Goal: Complete application form

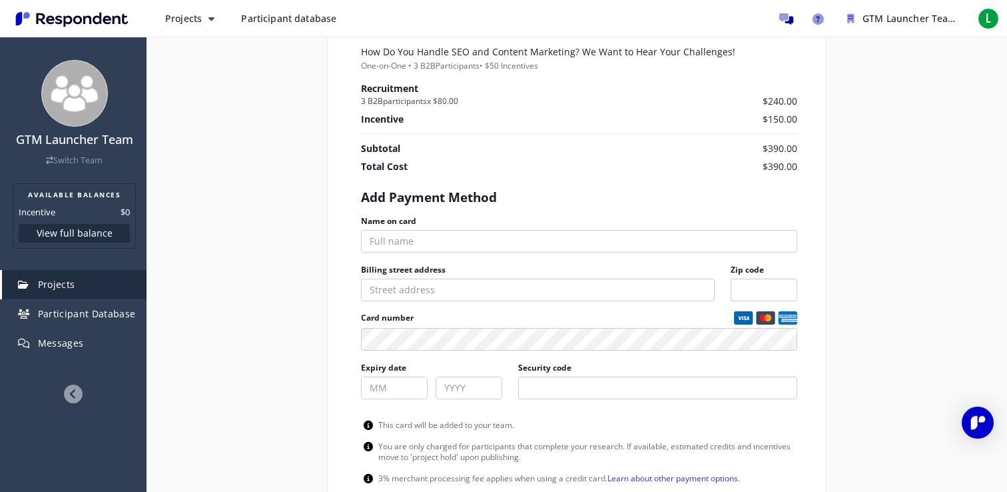
scroll to position [657, 0]
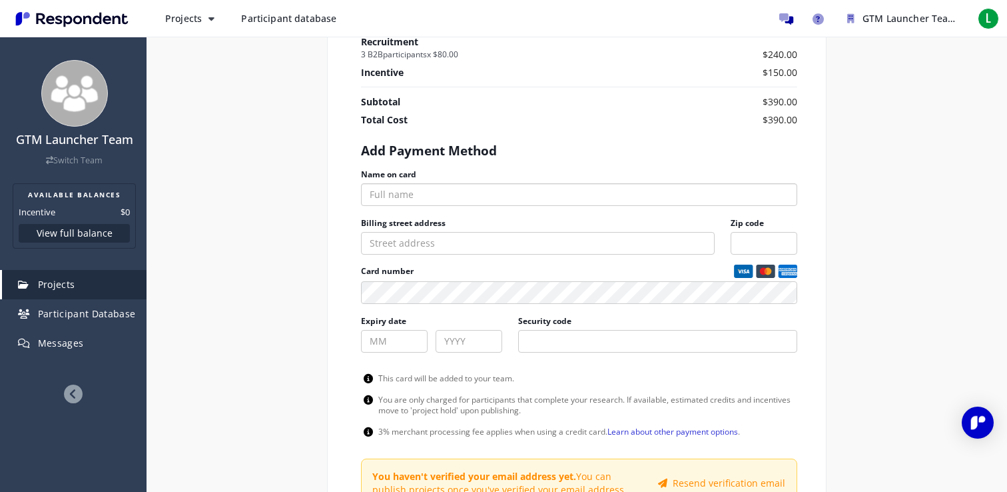
click at [530, 187] on input "Name on card" at bounding box center [579, 194] width 436 height 23
type input "Lior Meduel"
type input "01"
type input "2031"
type input "737"
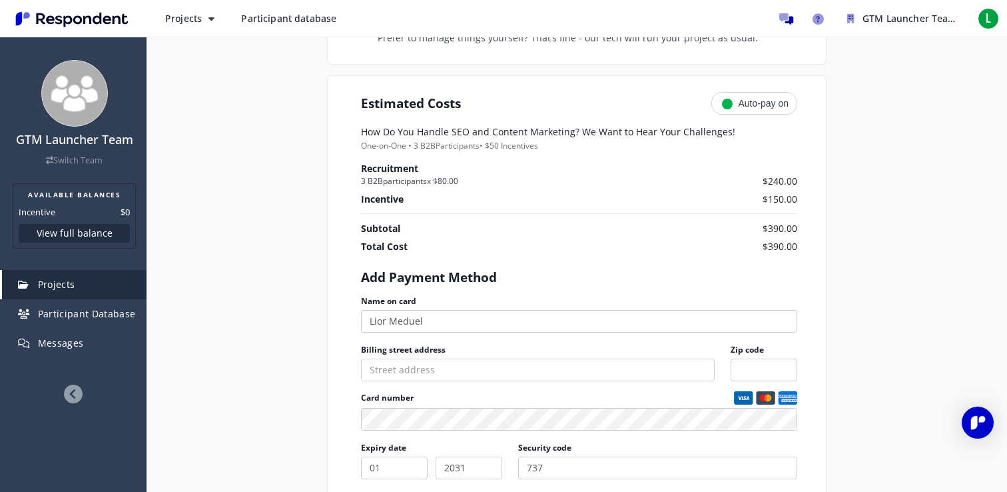
scroll to position [0, 0]
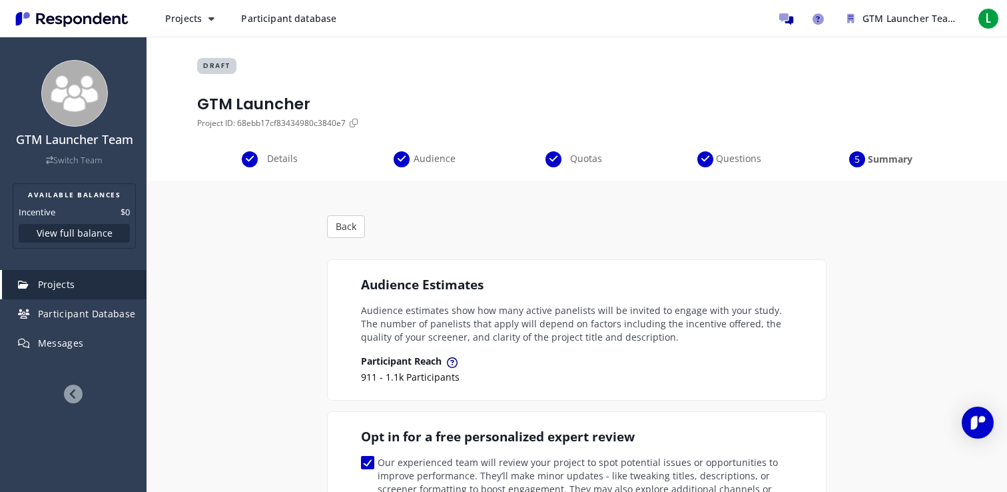
click at [440, 161] on span "Audience" at bounding box center [434, 158] width 44 height 13
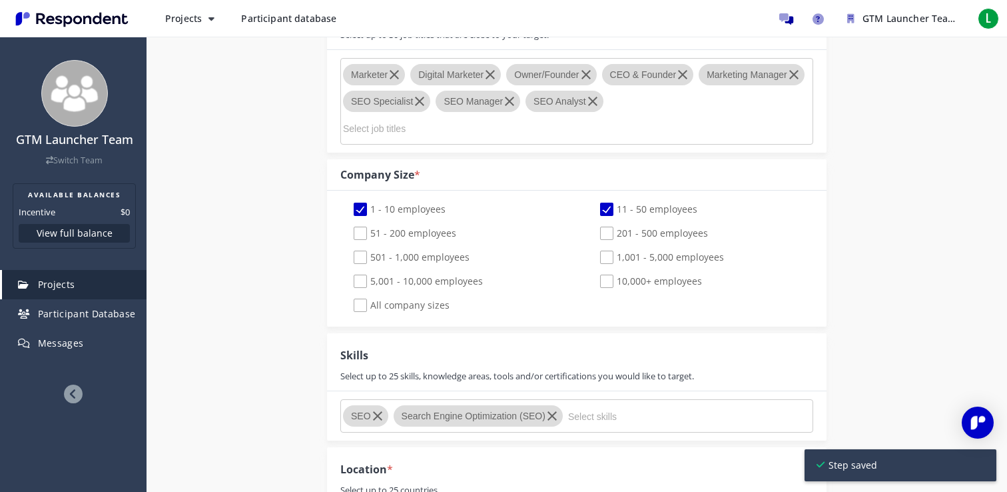
scroll to position [812, 0]
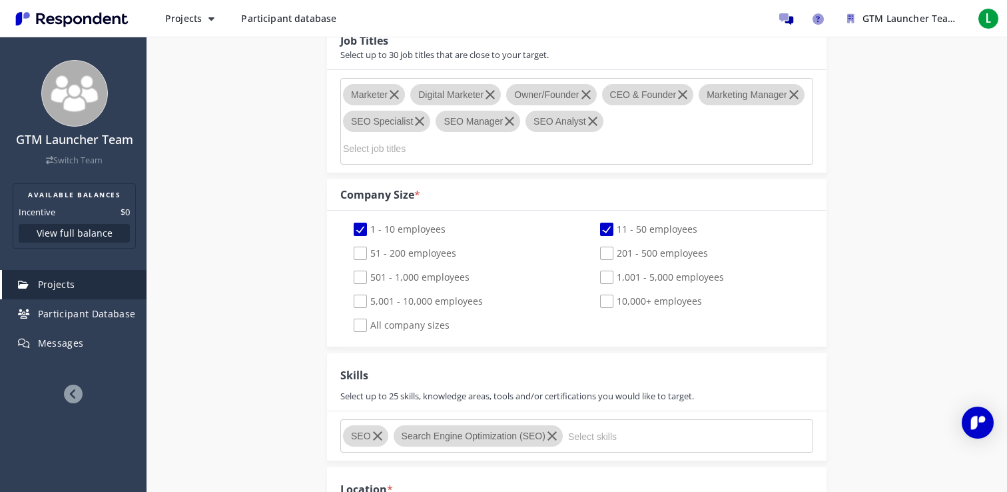
click at [604, 222] on span "11 - 50 employees" at bounding box center [648, 230] width 97 height 16
click at [595, 225] on input "11 - 50 employees" at bounding box center [591, 229] width 9 height 9
checkbox input "false"
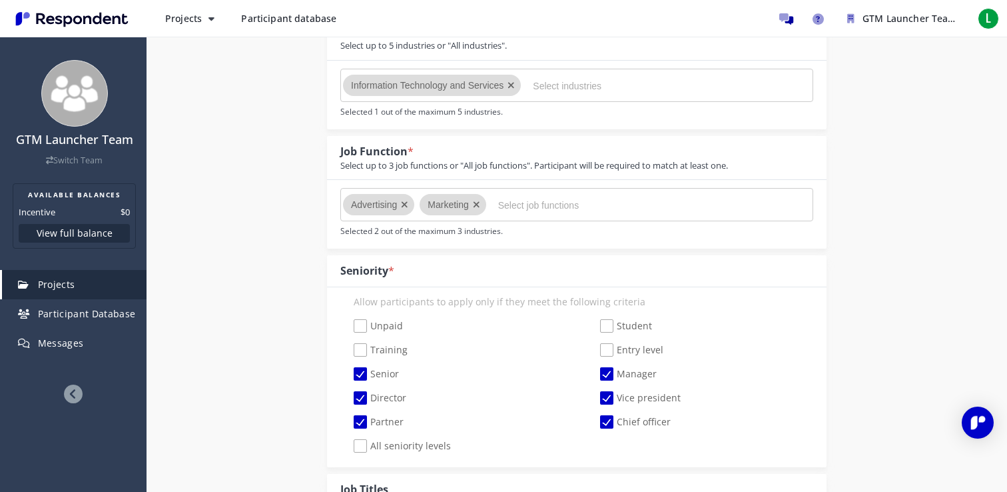
scroll to position [0, 0]
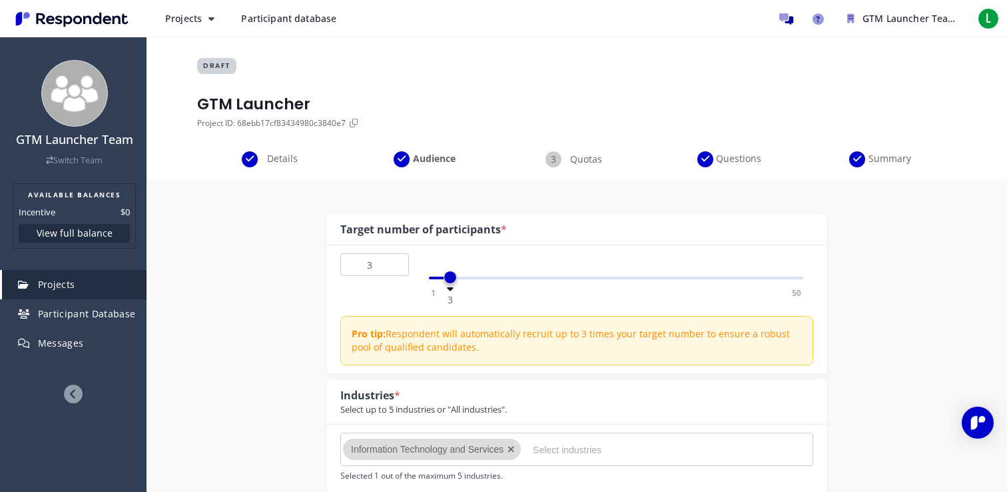
click at [861, 162] on div "Summary" at bounding box center [881, 159] width 152 height 16
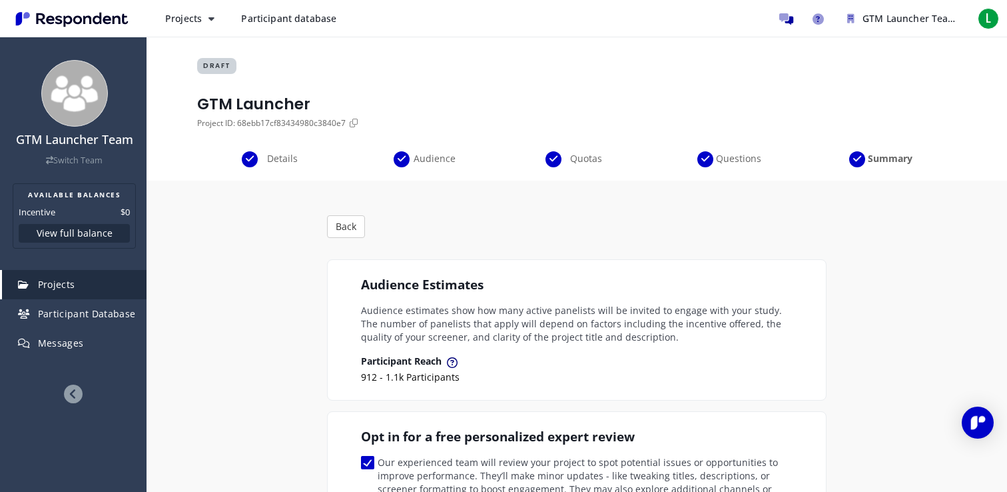
click at [430, 169] on div "Details Audience Quotas Questions Summary" at bounding box center [577, 165] width 860 height 29
click at [432, 165] on div "Audience" at bounding box center [425, 159] width 152 height 16
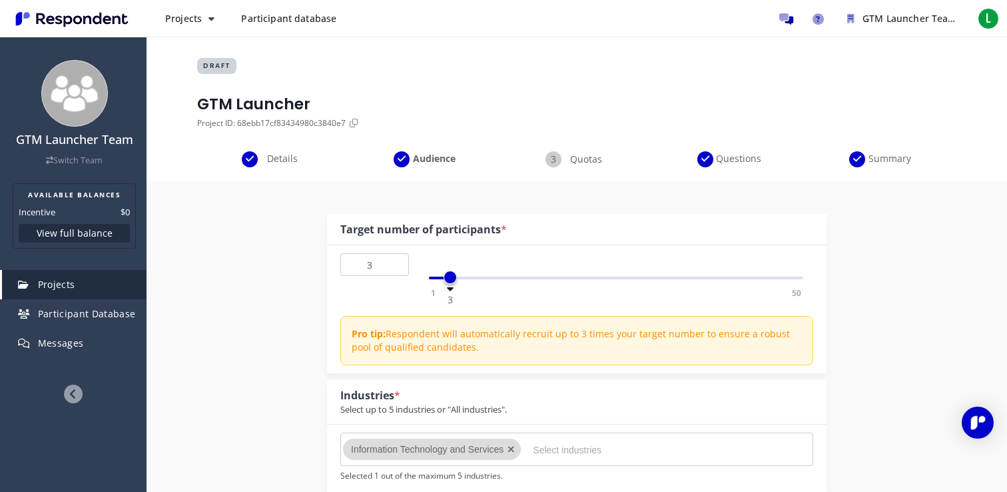
click at [287, 157] on span "Details" at bounding box center [282, 158] width 44 height 13
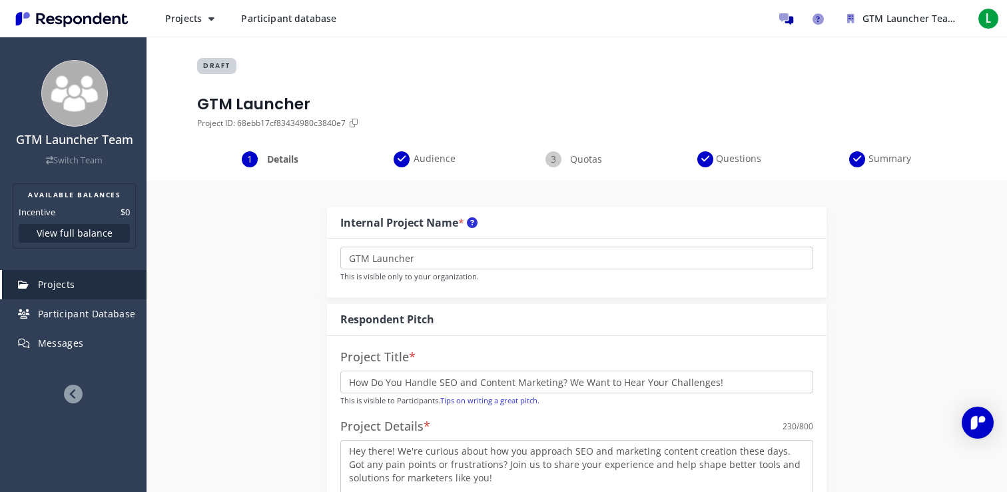
click at [438, 154] on span "Audience" at bounding box center [434, 158] width 44 height 13
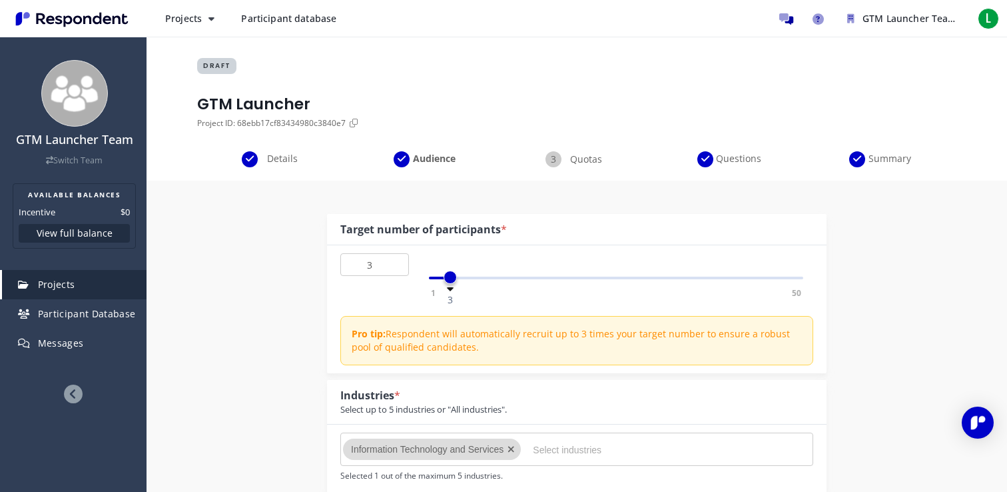
click at [881, 159] on span "Summary" at bounding box center [890, 158] width 44 height 13
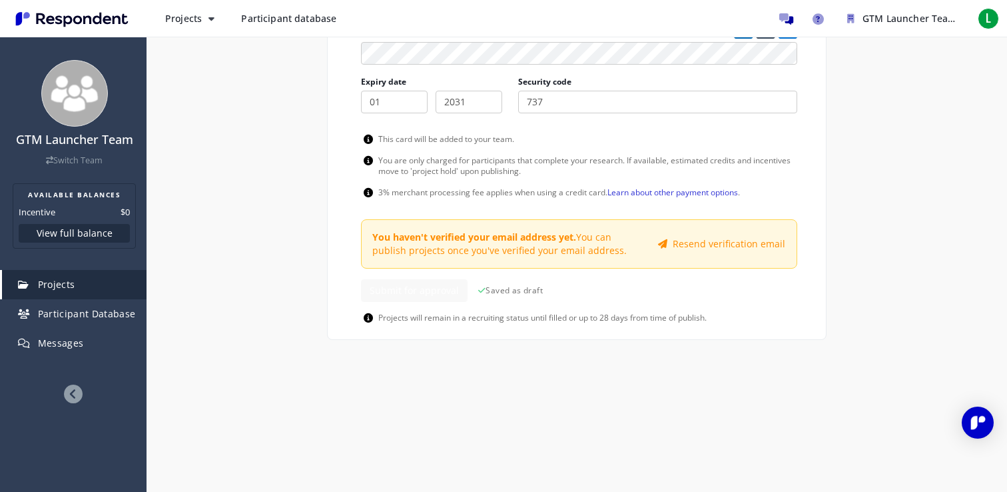
scroll to position [856, 0]
